Goal: Task Accomplishment & Management: Manage account settings

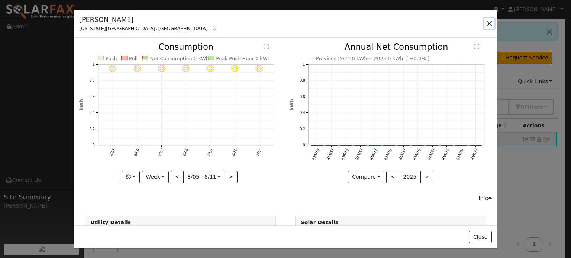
click at [491, 25] on button "button" at bounding box center [489, 23] width 10 height 10
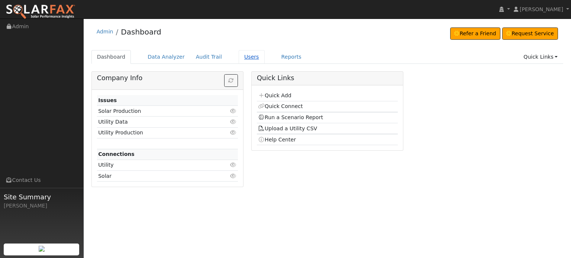
click at [239, 56] on link "Users" at bounding box center [252, 57] width 26 height 14
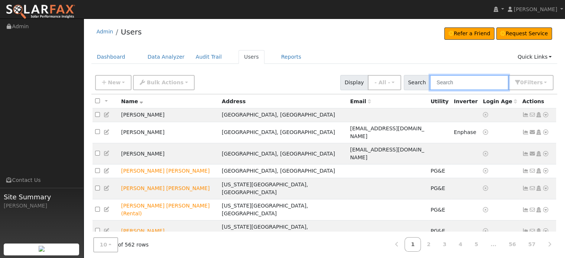
click at [480, 79] on input "text" at bounding box center [469, 82] width 79 height 15
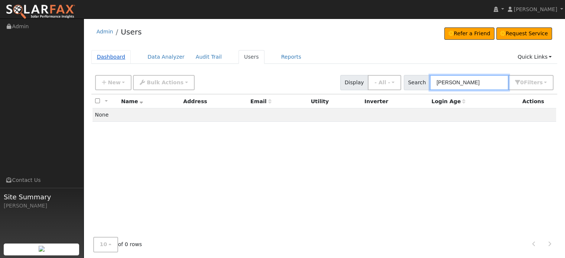
type input "[PERSON_NAME]"
click at [106, 54] on link "Dashboard" at bounding box center [111, 57] width 40 height 14
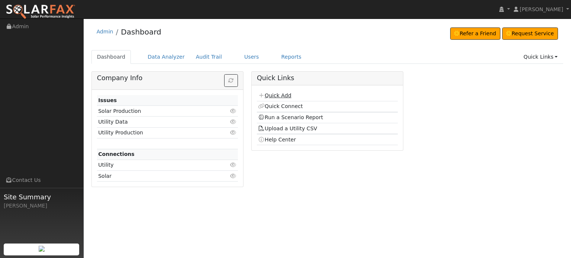
click at [272, 94] on link "Quick Add" at bounding box center [274, 96] width 33 height 6
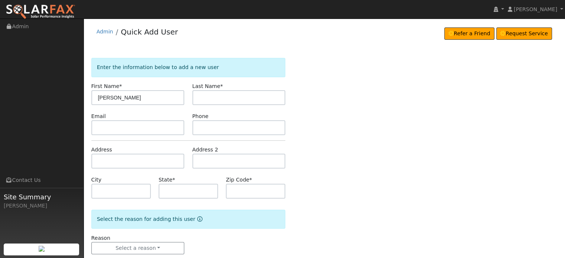
type input "Lucas"
click at [232, 95] on input "text" at bounding box center [239, 97] width 93 height 15
type input "Stevens"
click at [105, 158] on input "text" at bounding box center [137, 161] width 93 height 15
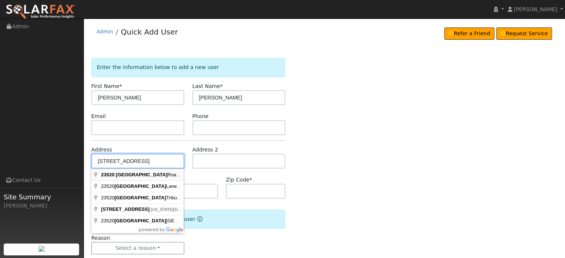
type input "[STREET_ADDRESS]"
type input "Smartsville"
type input "CA"
type input "95977"
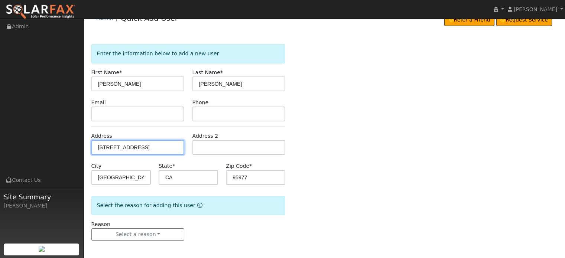
scroll to position [14, 0]
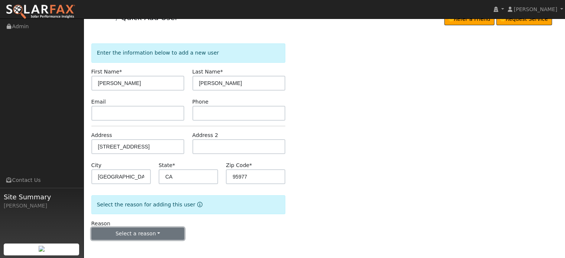
click at [127, 233] on button "Select a reason" at bounding box center [137, 234] width 93 height 13
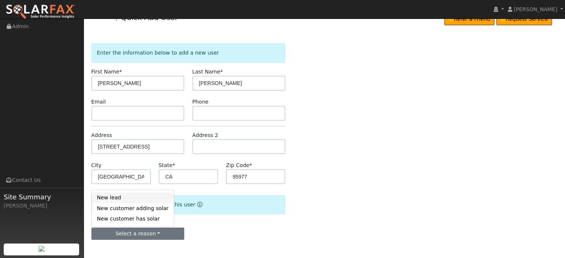
click at [113, 198] on link "New lead" at bounding box center [133, 198] width 82 height 10
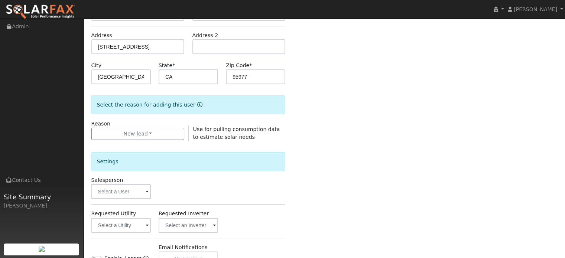
scroll to position [200, 0]
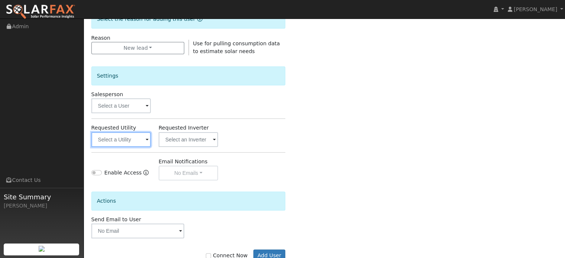
click at [120, 142] on input "text" at bounding box center [120, 139] width 59 height 15
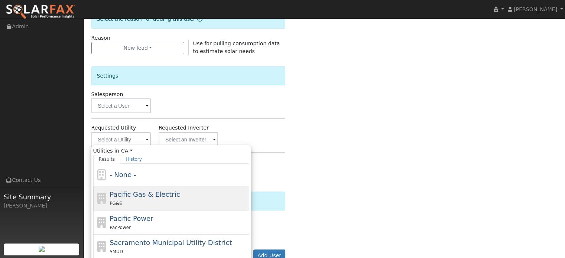
click at [125, 200] on div "PG&E" at bounding box center [179, 204] width 138 height 8
type input "Pacific Gas & Electric"
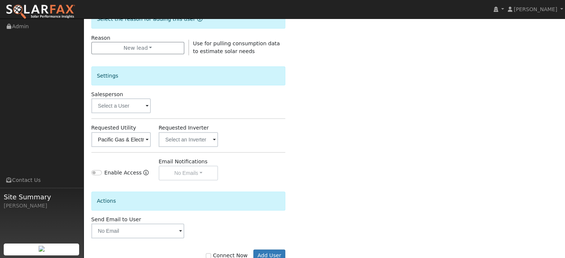
scroll to position [222, 0]
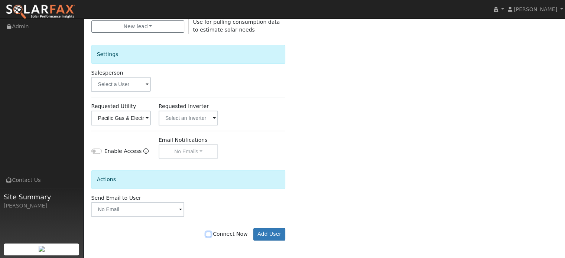
click at [211, 235] on input "Connect Now" at bounding box center [208, 234] width 5 height 5
checkbox input "true"
click at [274, 235] on button "Add User" at bounding box center [269, 234] width 32 height 13
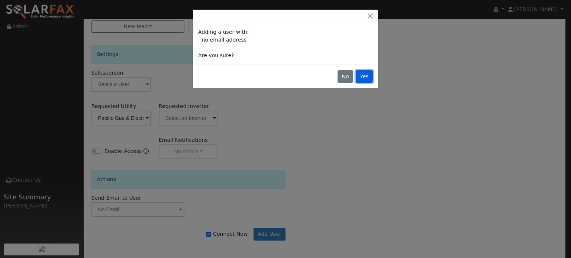
click at [368, 77] on button "Yes" at bounding box center [364, 76] width 17 height 13
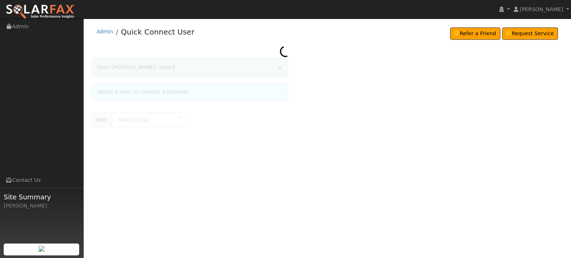
type input "[PERSON_NAME]"
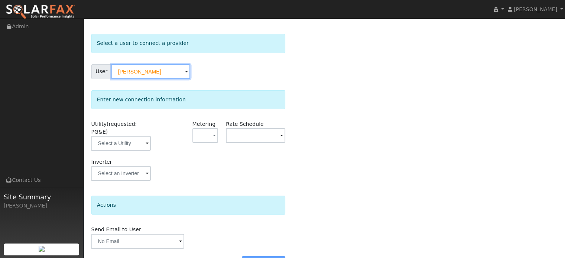
scroll to position [37, 0]
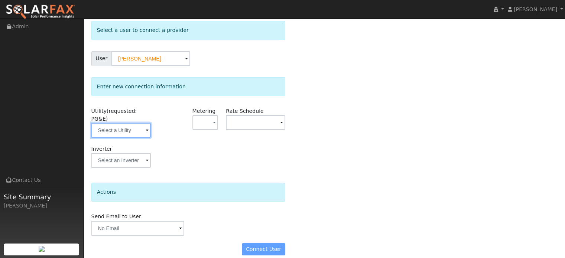
click at [112, 123] on input "text" at bounding box center [120, 130] width 59 height 15
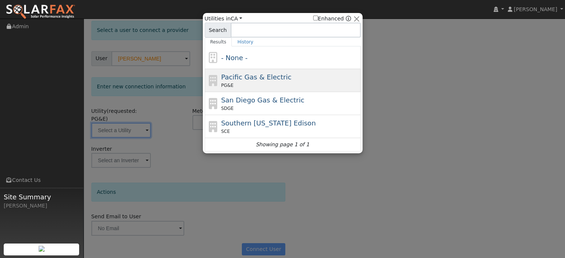
click at [236, 78] on span "Pacific Gas & Electric" at bounding box center [256, 77] width 70 height 8
type input "PG&E"
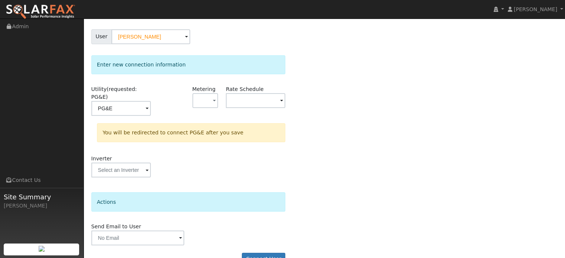
scroll to position [69, 0]
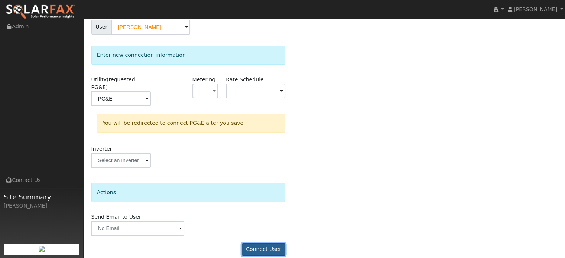
click at [262, 243] on button "Connect User" at bounding box center [264, 249] width 44 height 13
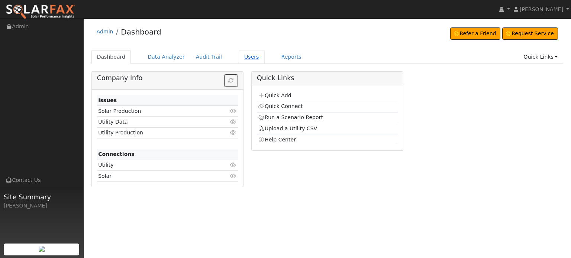
click at [244, 59] on link "Users" at bounding box center [252, 57] width 26 height 14
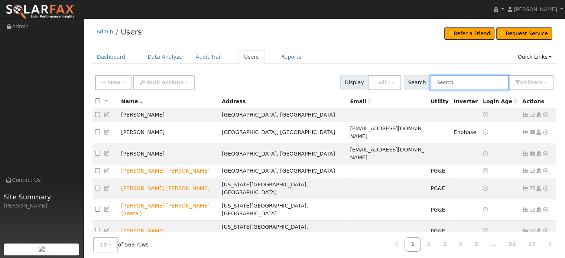
click at [465, 84] on input "text" at bounding box center [469, 82] width 79 height 15
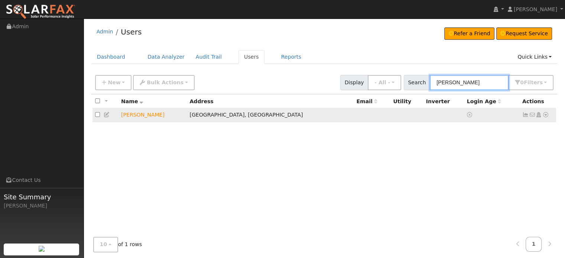
type input "lucas"
click at [546, 116] on icon at bounding box center [546, 114] width 7 height 5
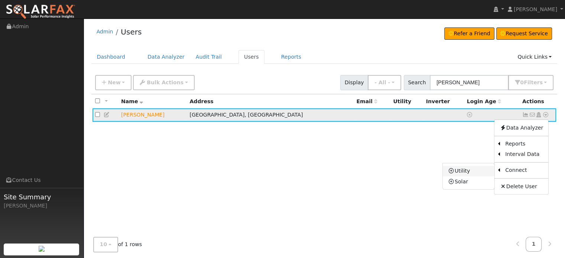
click at [463, 171] on link "Utility" at bounding box center [469, 171] width 52 height 10
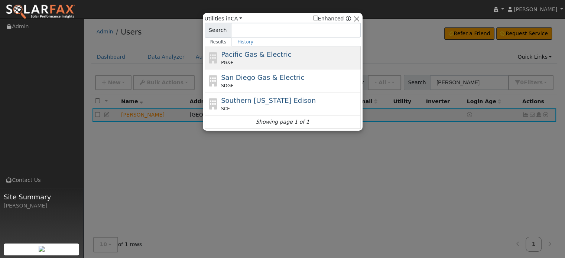
click at [245, 58] on div "Pacific Gas & Electric PG&E" at bounding box center [290, 57] width 138 height 17
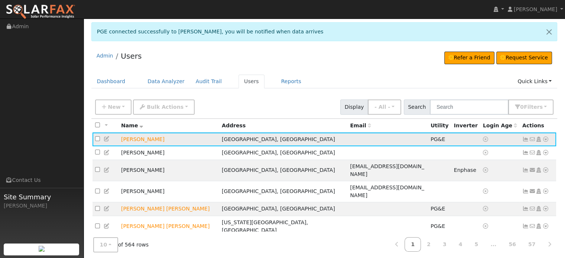
click at [525, 138] on icon at bounding box center [526, 139] width 7 height 5
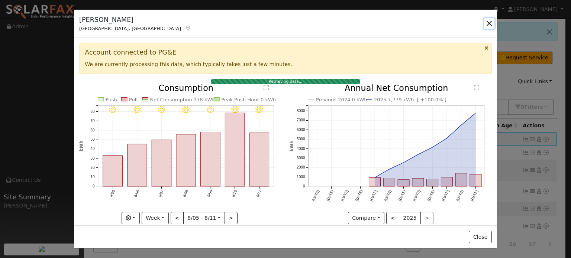
click at [489, 23] on button "button" at bounding box center [489, 23] width 10 height 10
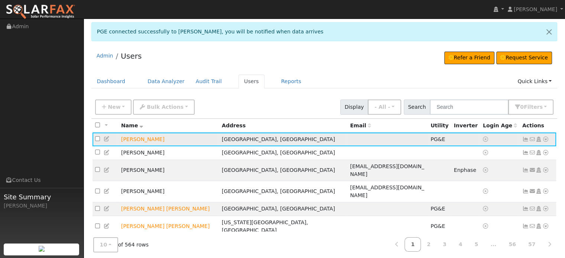
click at [526, 138] on icon at bounding box center [526, 139] width 7 height 5
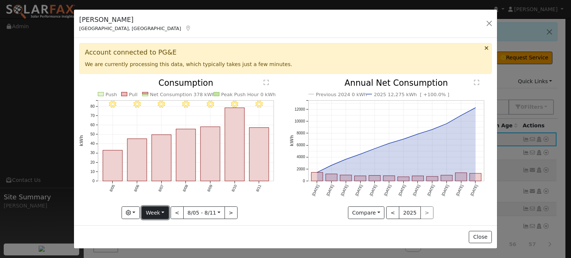
click at [165, 210] on button "Week" at bounding box center [155, 213] width 27 height 13
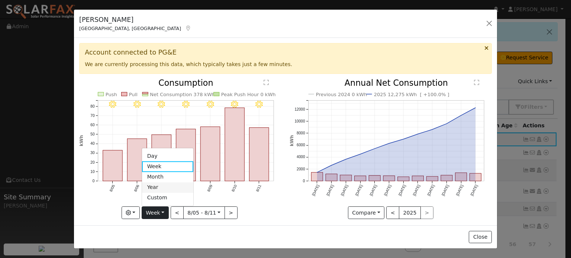
click at [164, 186] on link "Year" at bounding box center [168, 188] width 52 height 10
type input "[DATE]"
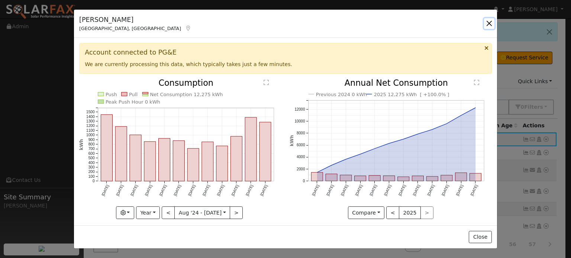
click at [489, 23] on button "button" at bounding box center [489, 23] width 10 height 10
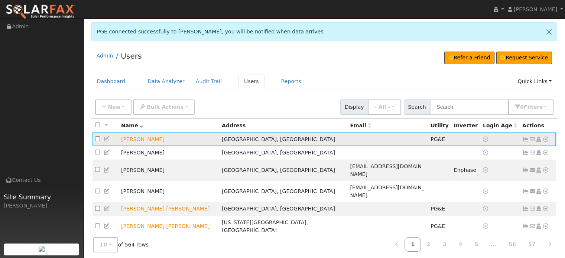
click at [545, 138] on icon at bounding box center [546, 139] width 7 height 5
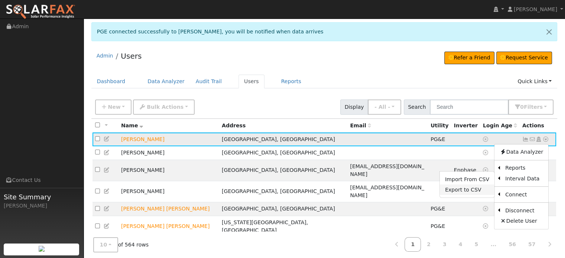
click at [463, 191] on link "Export to CSV" at bounding box center [467, 190] width 55 height 10
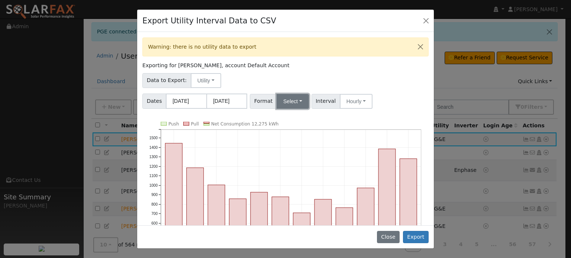
click at [290, 104] on button "Select" at bounding box center [293, 101] width 32 height 15
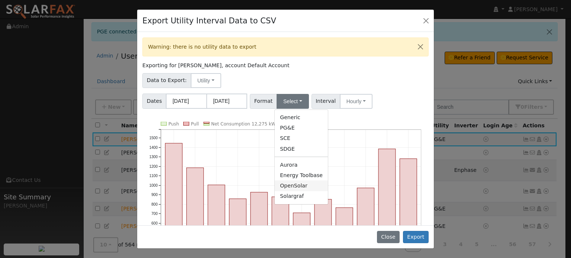
click at [286, 189] on link "OpenSolar" at bounding box center [301, 186] width 53 height 10
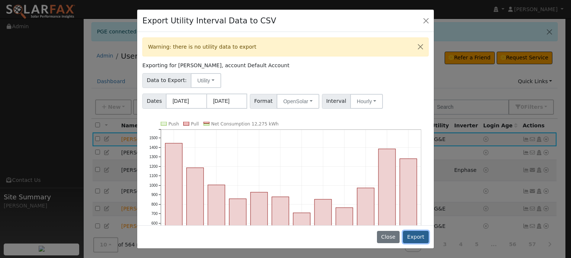
click at [417, 236] on button "Export" at bounding box center [416, 237] width 26 height 13
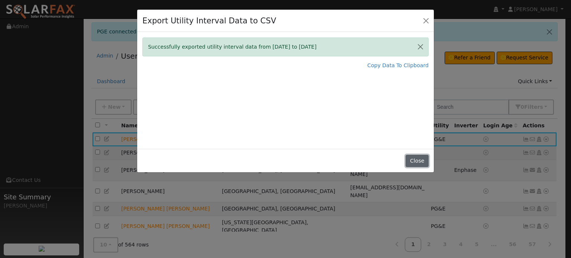
click at [419, 160] on button "Close" at bounding box center [417, 161] width 23 height 13
